Goal: Download file/media

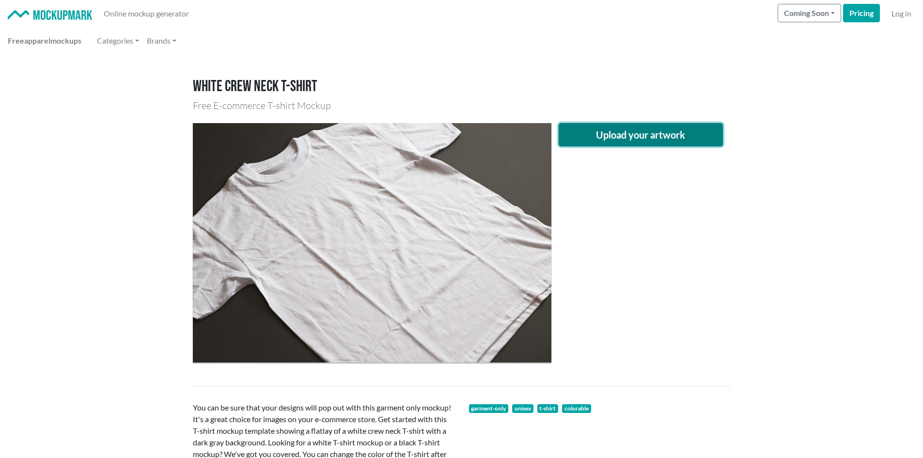
drag, startPoint x: 0, startPoint y: 0, endPoint x: 585, endPoint y: 128, distance: 599.1
click at [585, 128] on button "Upload your artwork" at bounding box center [641, 134] width 165 height 23
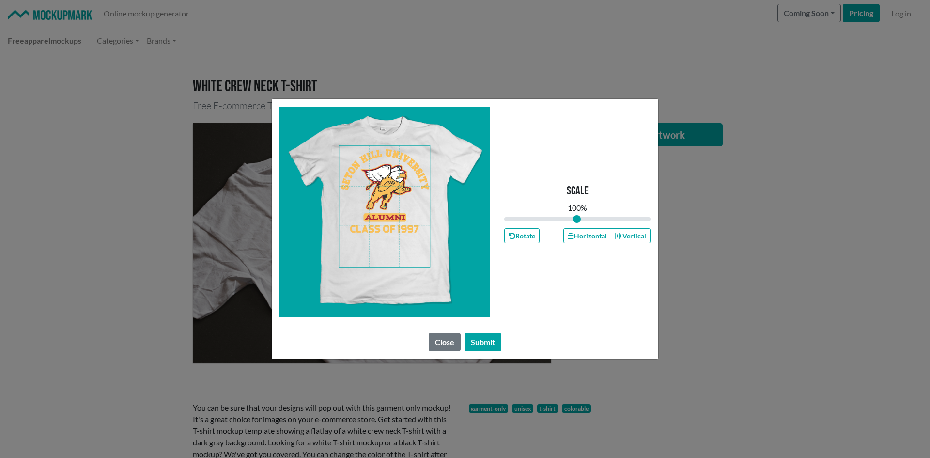
click at [392, 253] on span at bounding box center [384, 206] width 91 height 121
click at [589, 236] on button "Horizontal" at bounding box center [586, 235] width 47 height 15
click at [575, 237] on button "Horizontal" at bounding box center [586, 235] width 47 height 15
click at [491, 330] on div "Close Submit" at bounding box center [465, 342] width 387 height 34
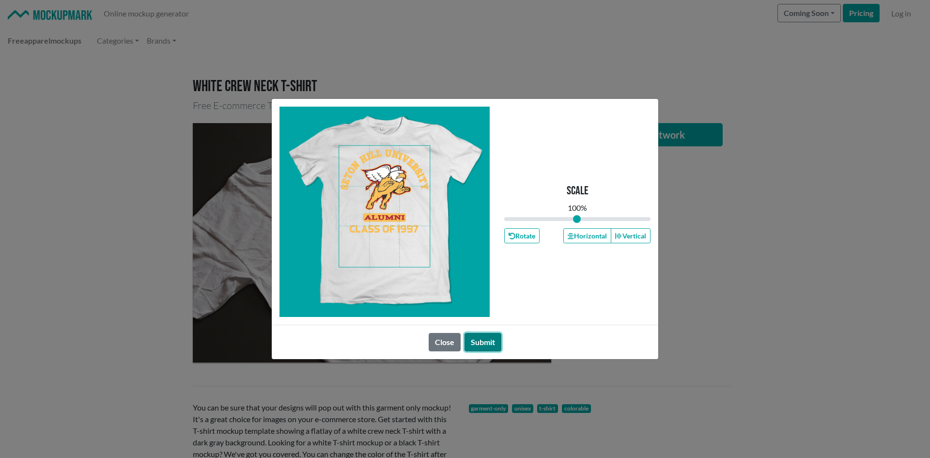
click at [490, 334] on button "Submit" at bounding box center [483, 342] width 37 height 18
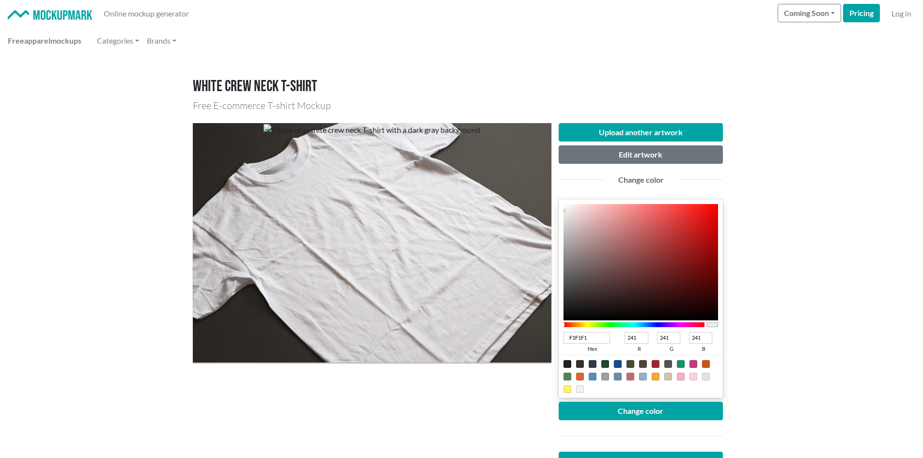
click at [602, 333] on input "F1F1F1" at bounding box center [586, 338] width 47 height 12
type input "F1F"
type input "255"
type input "17"
type input "255"
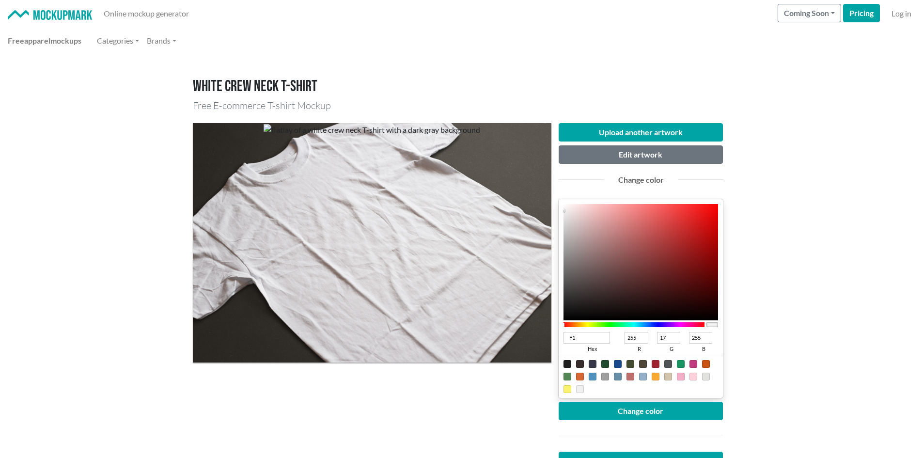
type input "F"
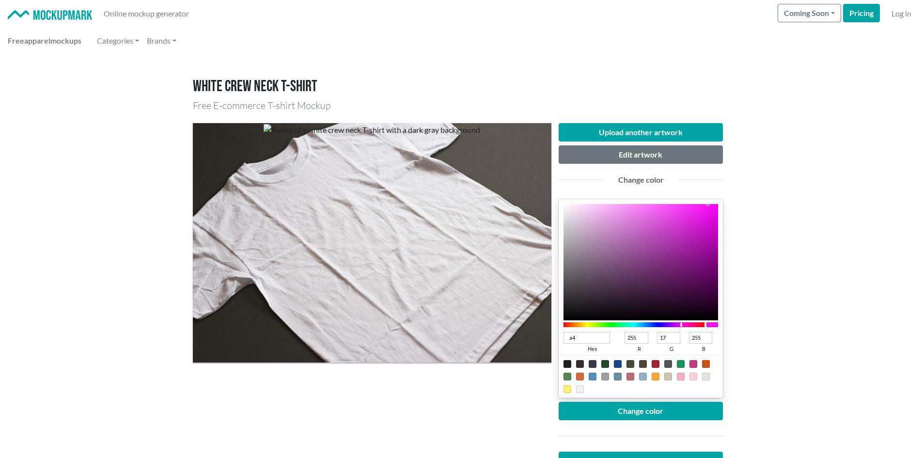
type input "a41"
type input "170"
type input "68"
type input "17"
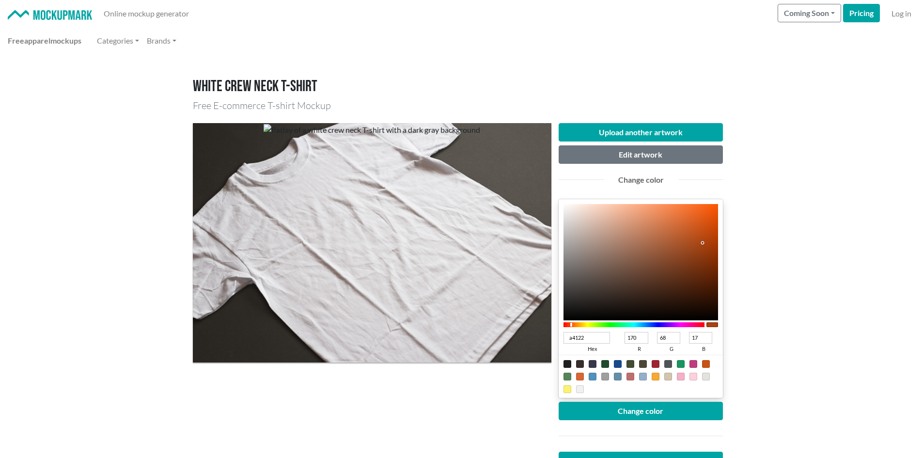
type input "a41227"
type input "164"
type input "18"
type input "39"
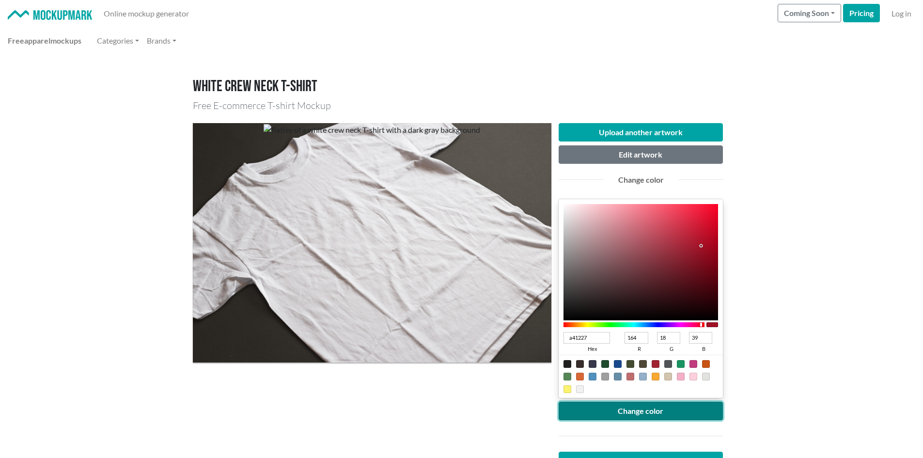
type input "A41227"
click at [594, 409] on button "Change color" at bounding box center [641, 411] width 165 height 18
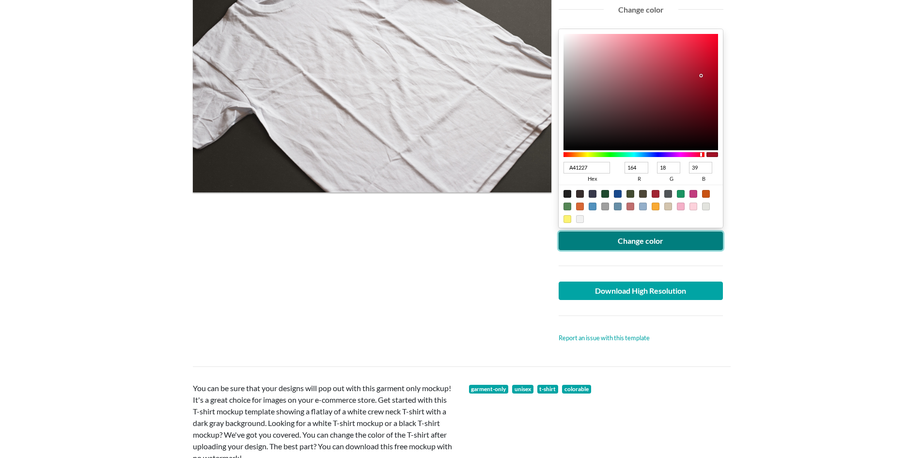
scroll to position [194, 0]
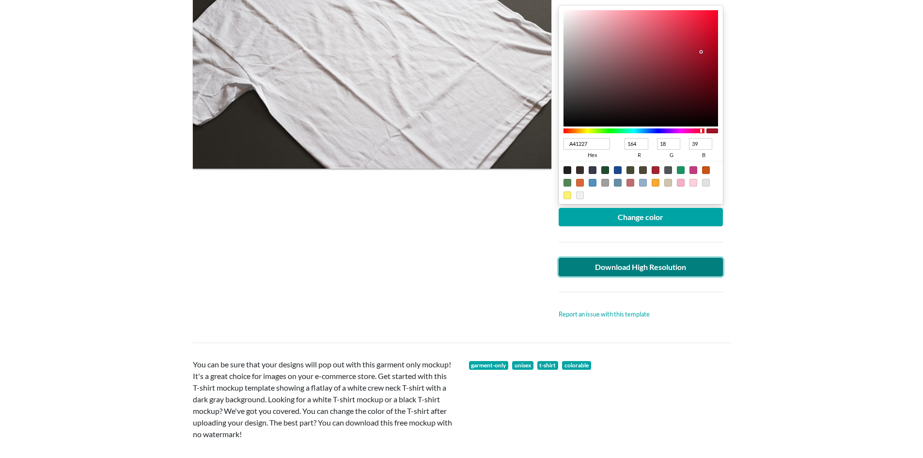
click at [582, 267] on link "Download High Resolution" at bounding box center [641, 267] width 165 height 18
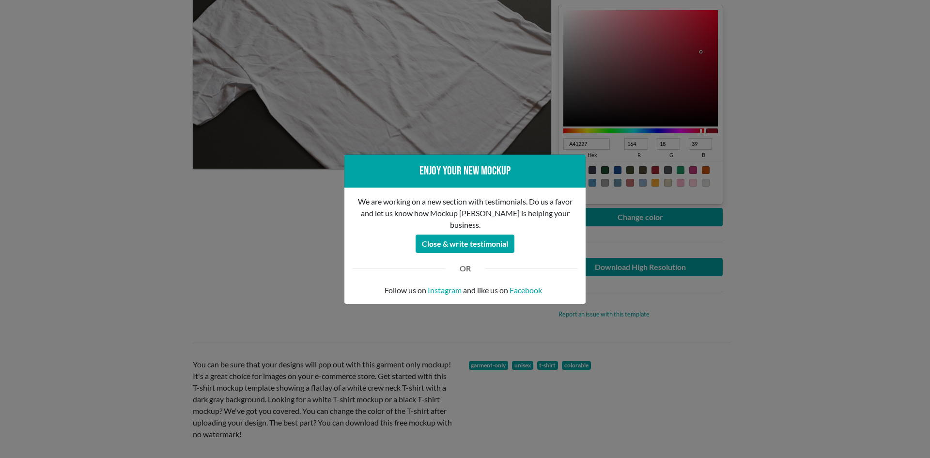
drag, startPoint x: 151, startPoint y: 303, endPoint x: 149, endPoint y: 312, distance: 9.1
click at [150, 311] on div "Enjoy your new mockup We are working on a new section with testimonials. Do us …" at bounding box center [465, 229] width 930 height 458
